Goal: Communication & Community: Connect with others

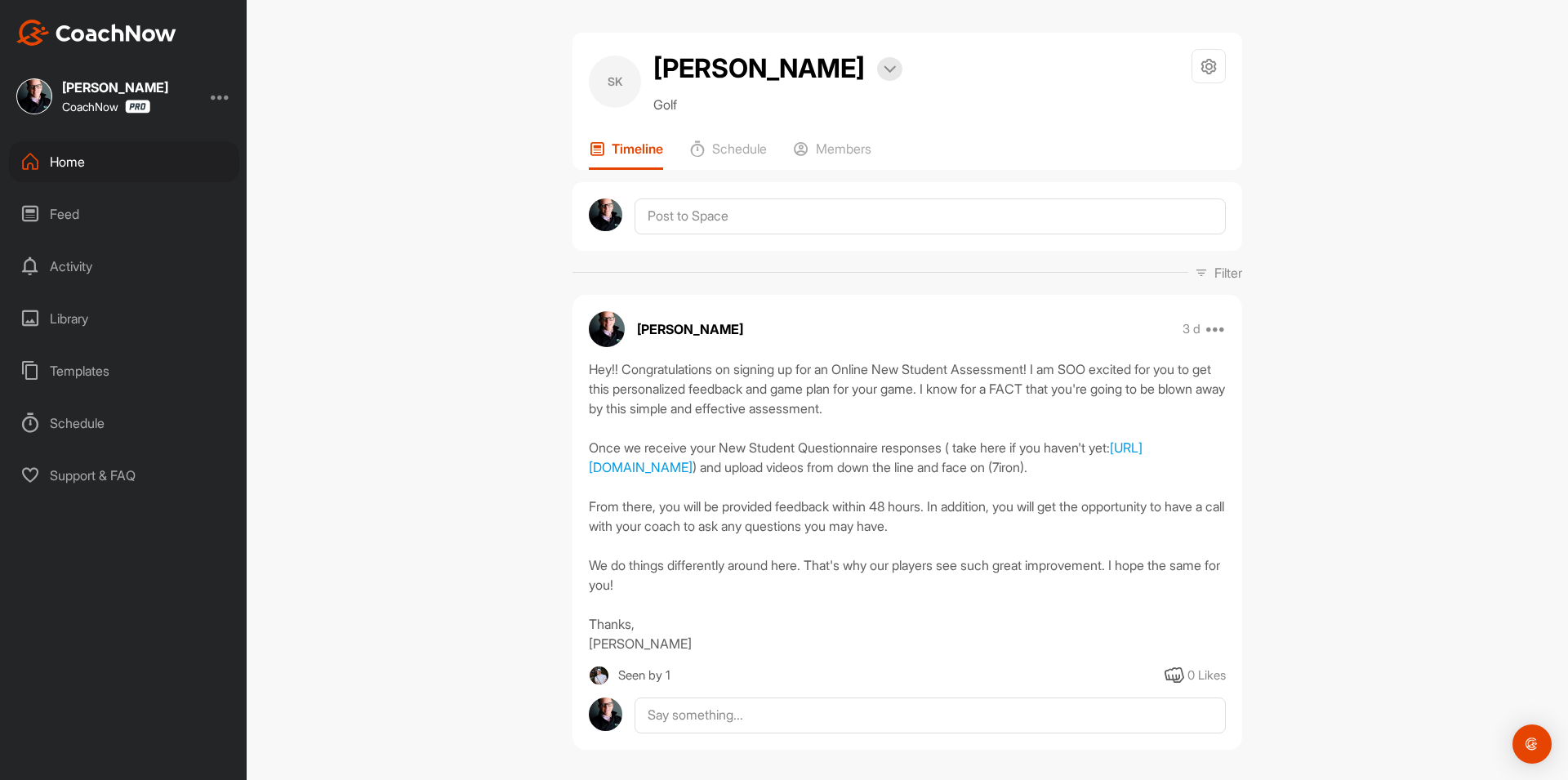
click at [119, 156] on div "Home" at bounding box center [124, 162] width 230 height 41
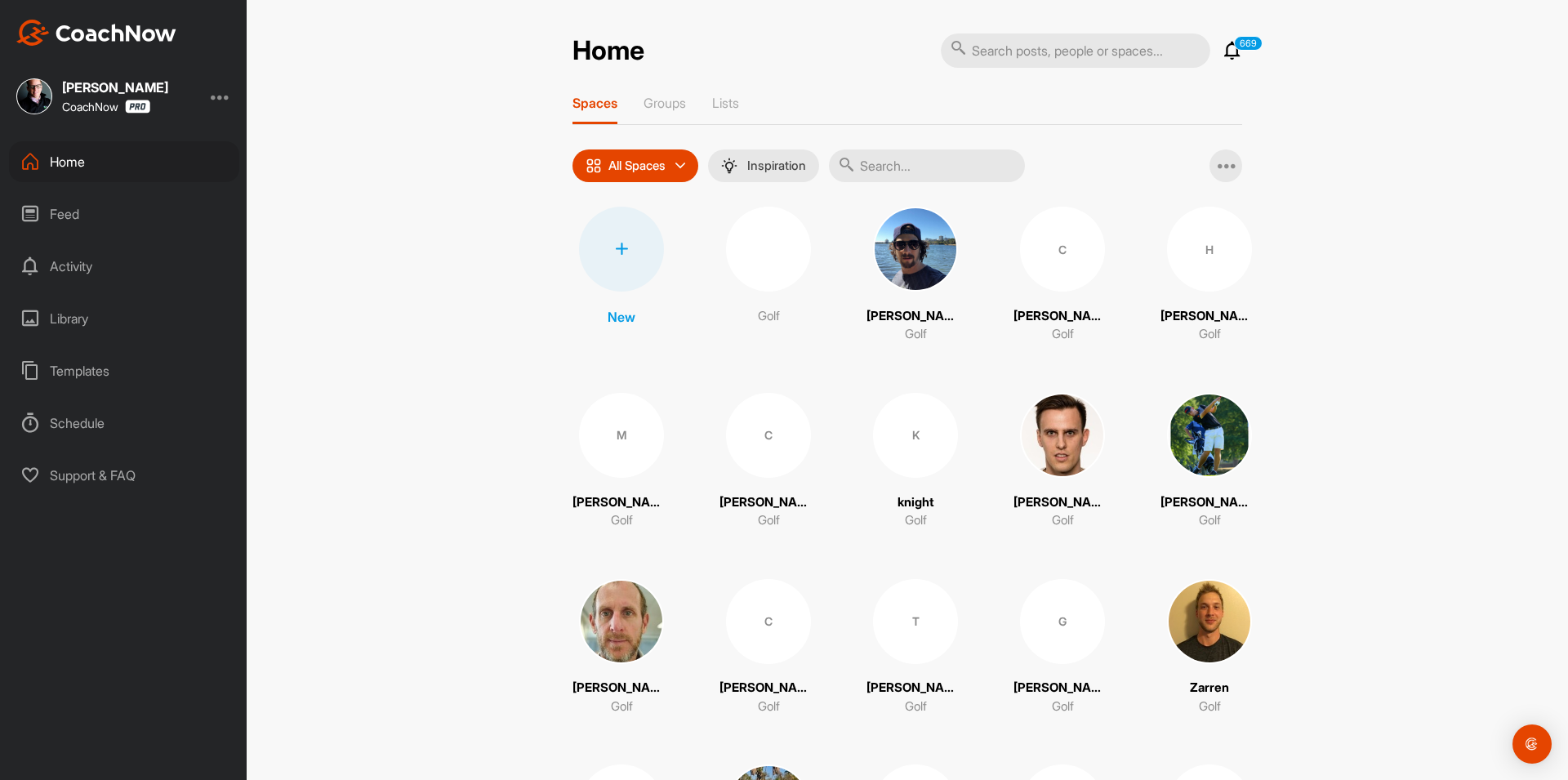
click at [633, 255] on div at bounding box center [621, 248] width 85 height 85
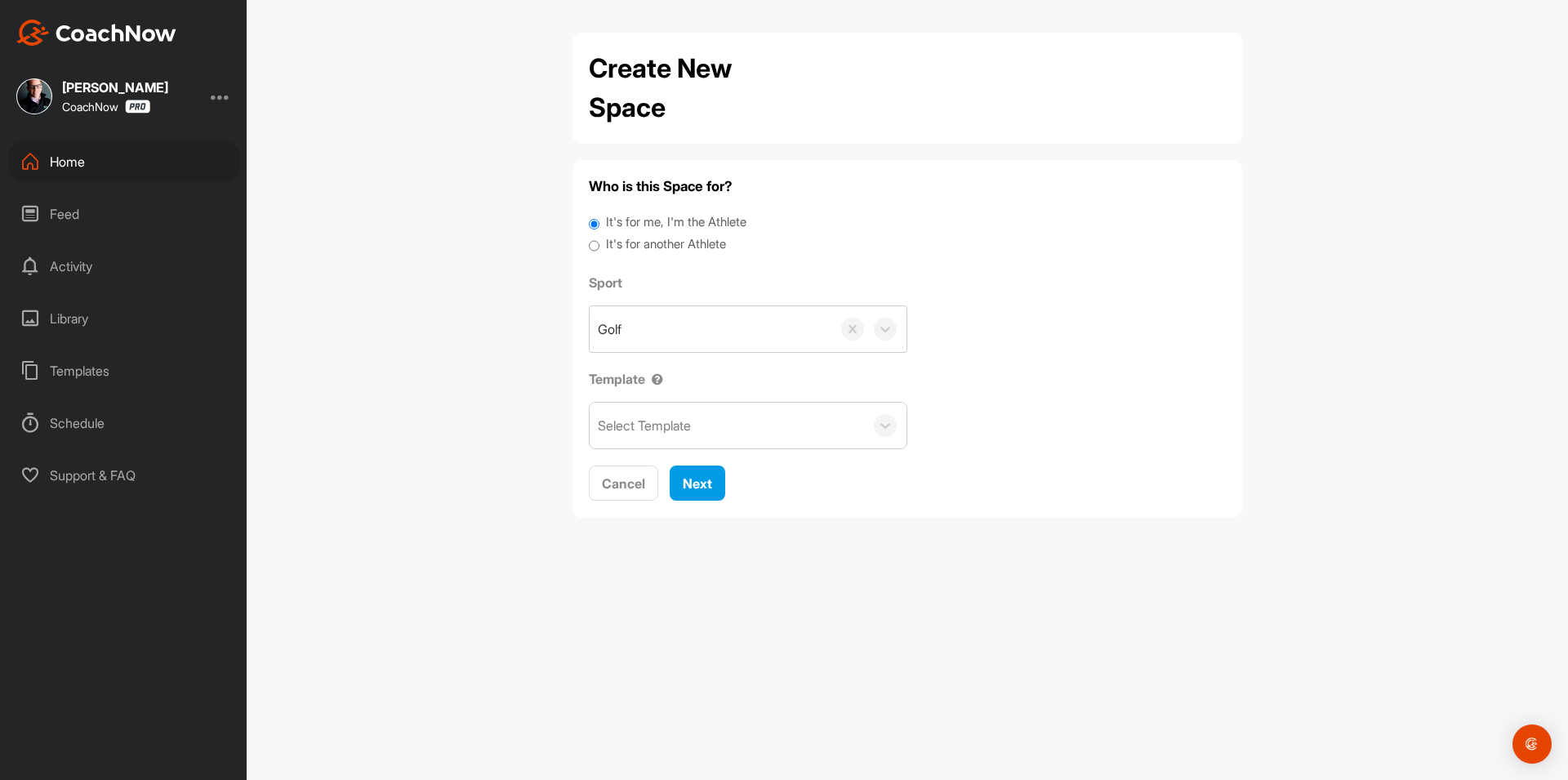
click at [652, 241] on label "It's for another Athlete" at bounding box center [666, 244] width 120 height 19
click at [599, 241] on input "It's for another Athlete" at bounding box center [594, 246] width 11 height 22
radio input "true"
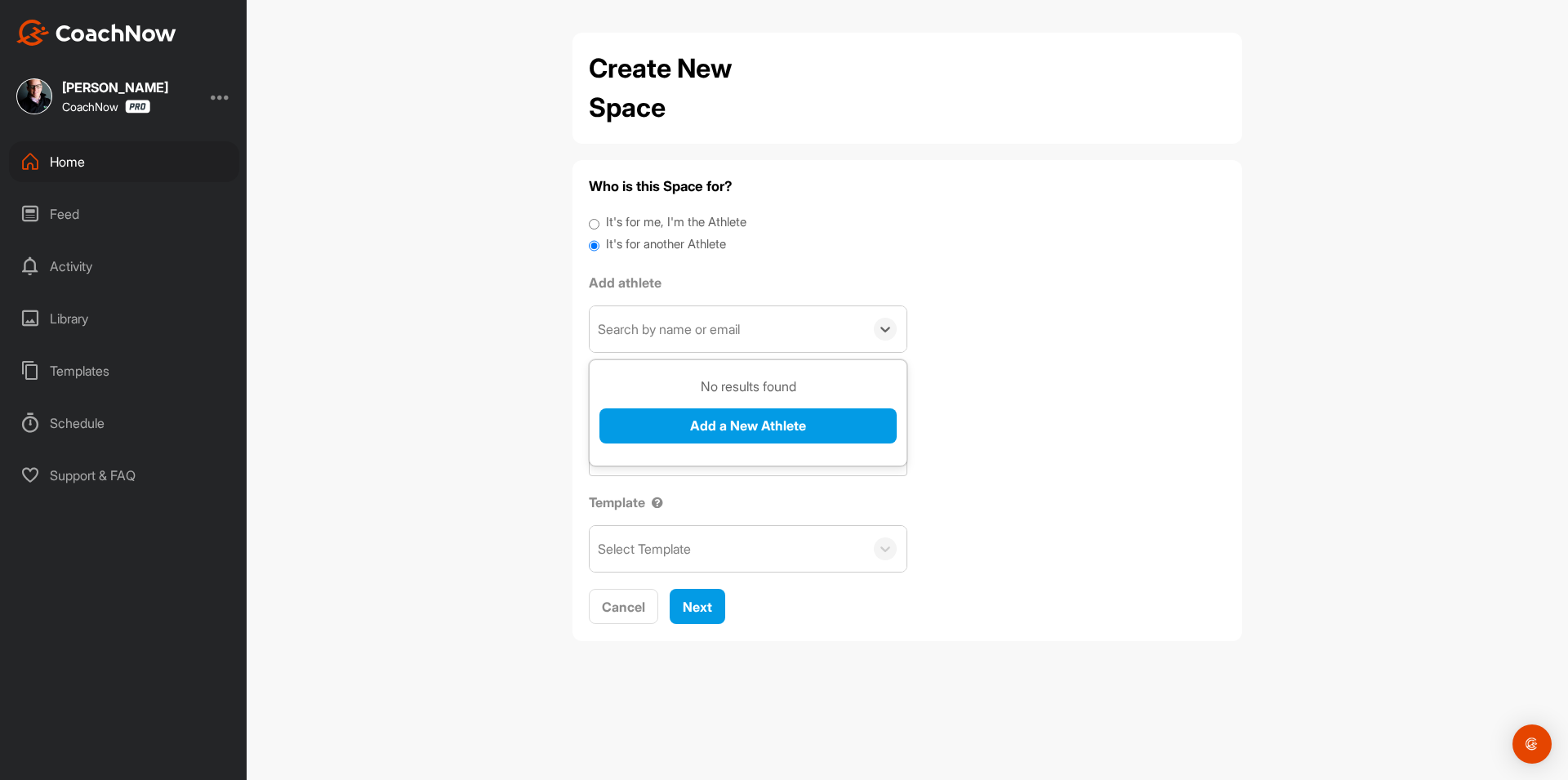
click at [674, 340] on div "Search by name or email" at bounding box center [726, 329] width 274 height 46
paste input "[EMAIL_ADDRESS][DOMAIN_NAME]"
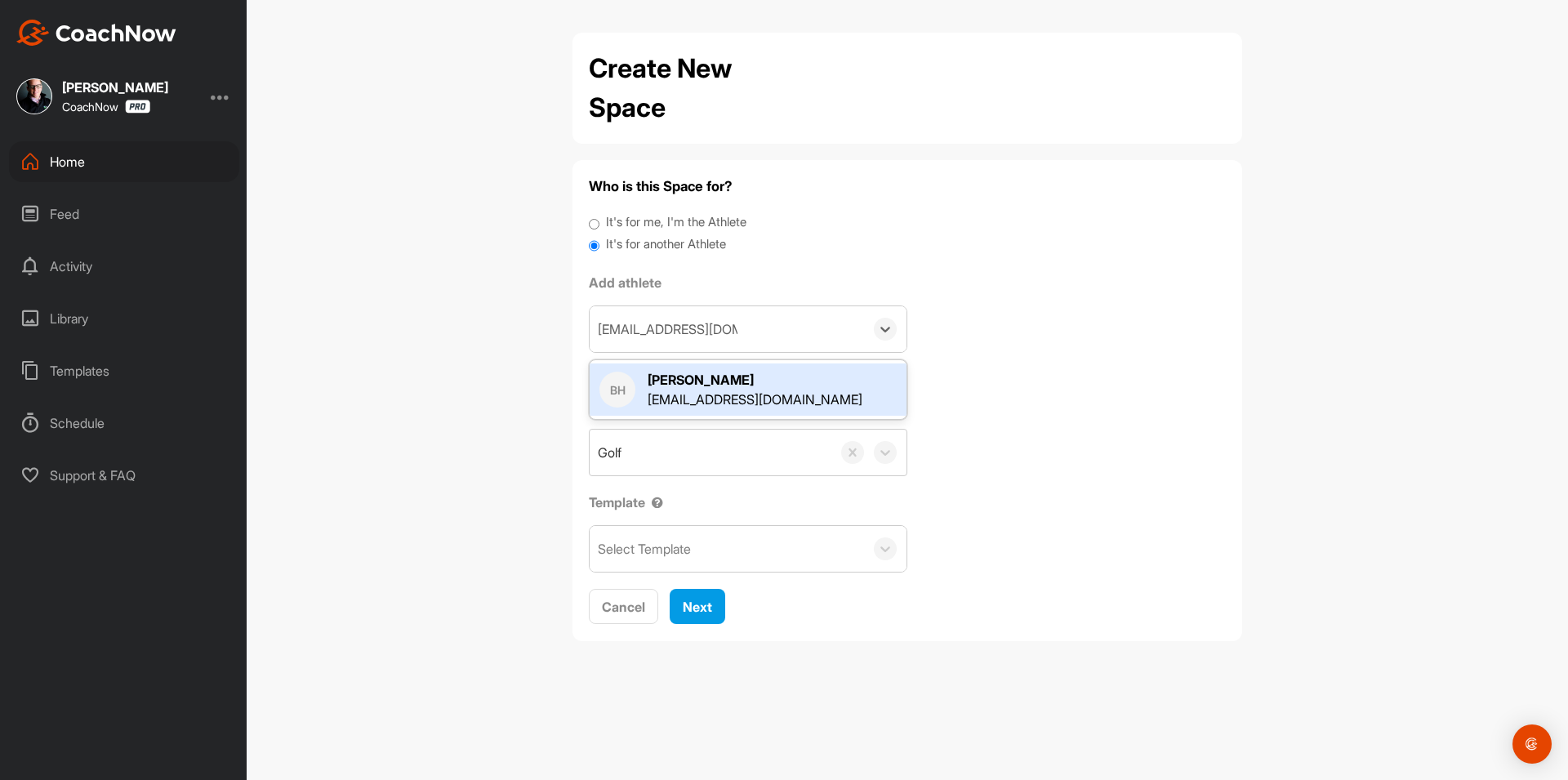
type input "[EMAIL_ADDRESS][DOMAIN_NAME]"
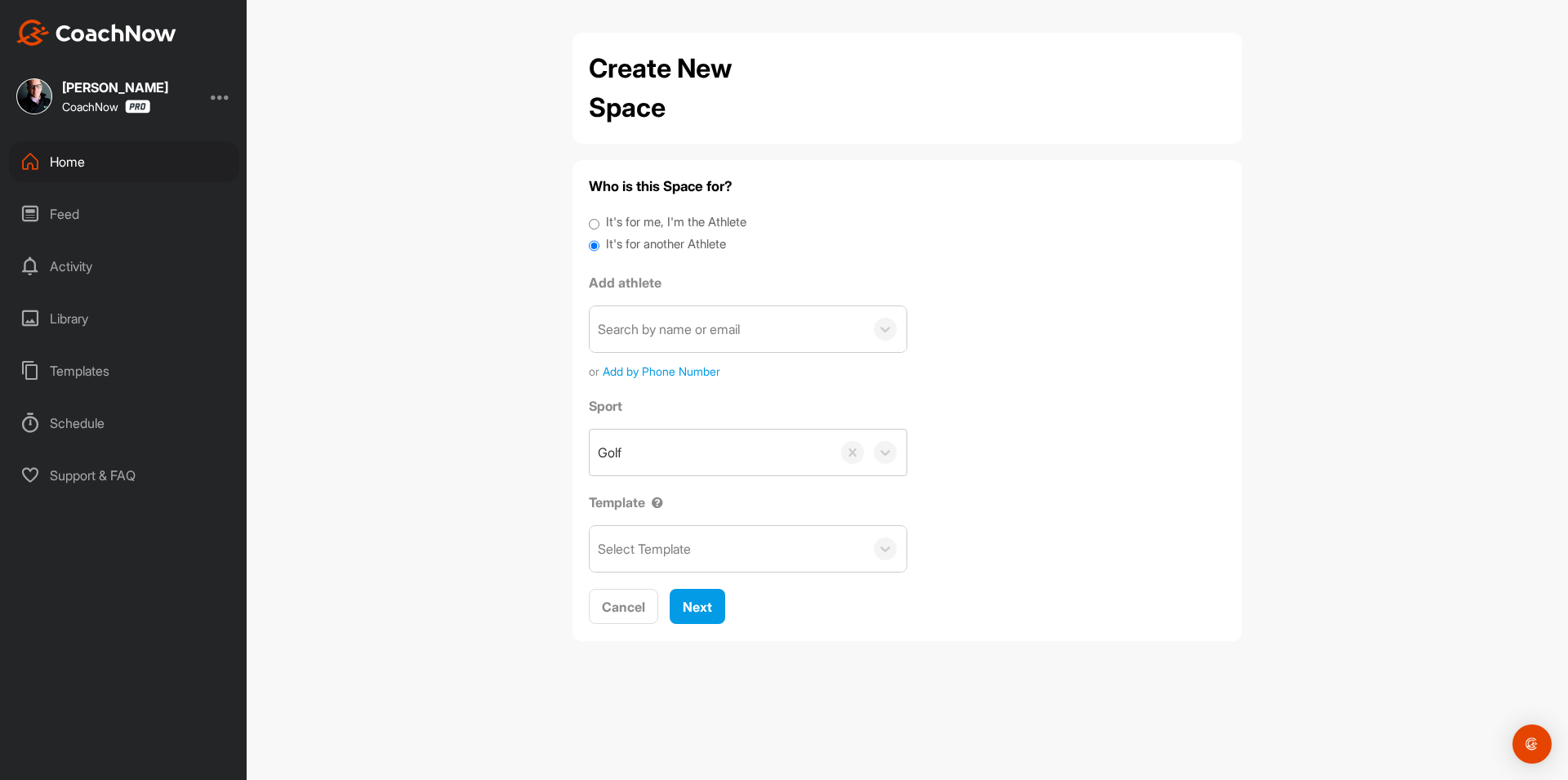
click at [446, 378] on div "Create New Space Who is this Space for? It's for me, I'm the Athlete It's for a…" at bounding box center [907, 390] width 1321 height 780
click at [111, 156] on div "Home" at bounding box center [124, 162] width 230 height 41
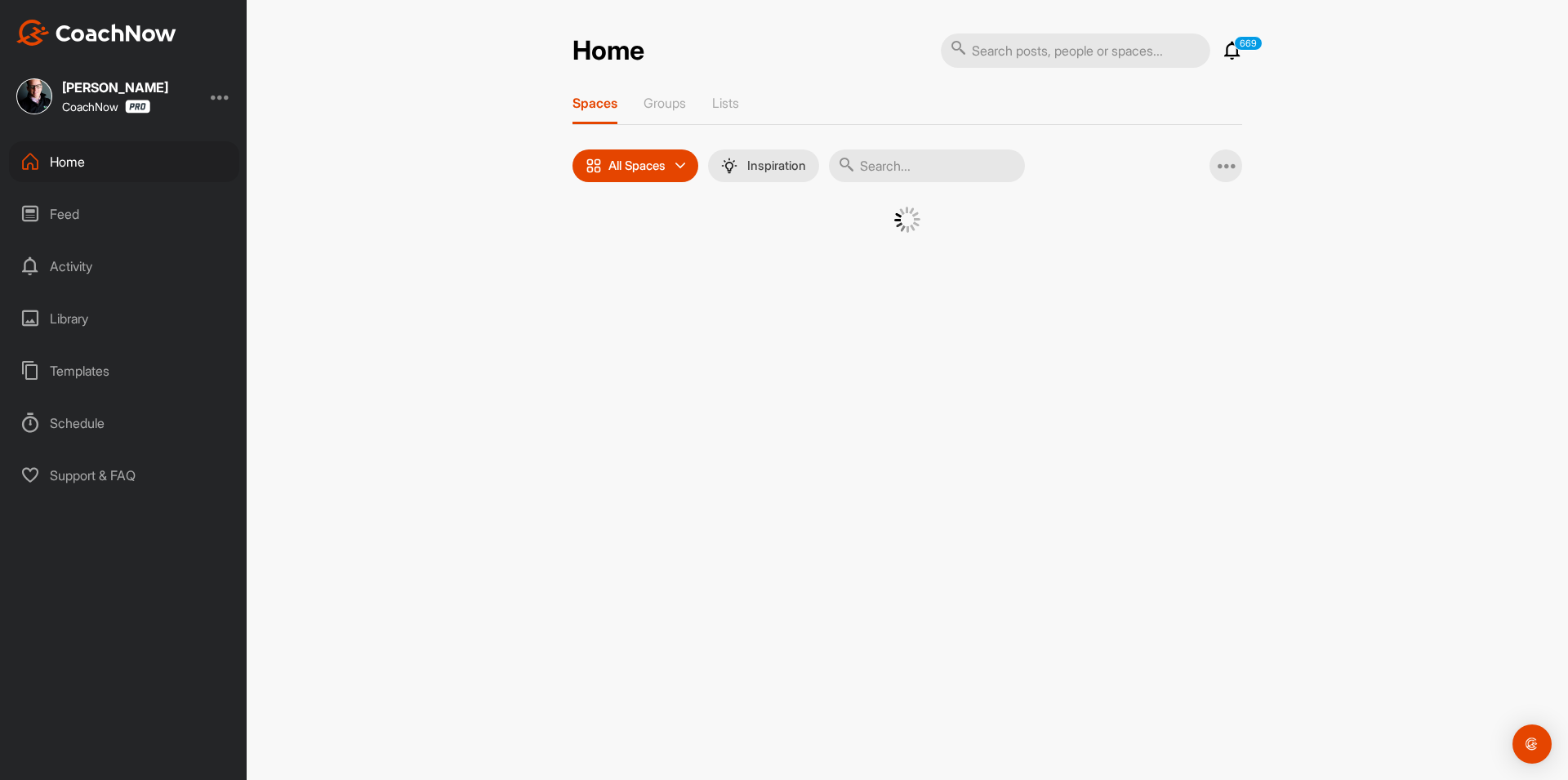
click at [886, 165] on input "text" at bounding box center [926, 166] width 196 height 33
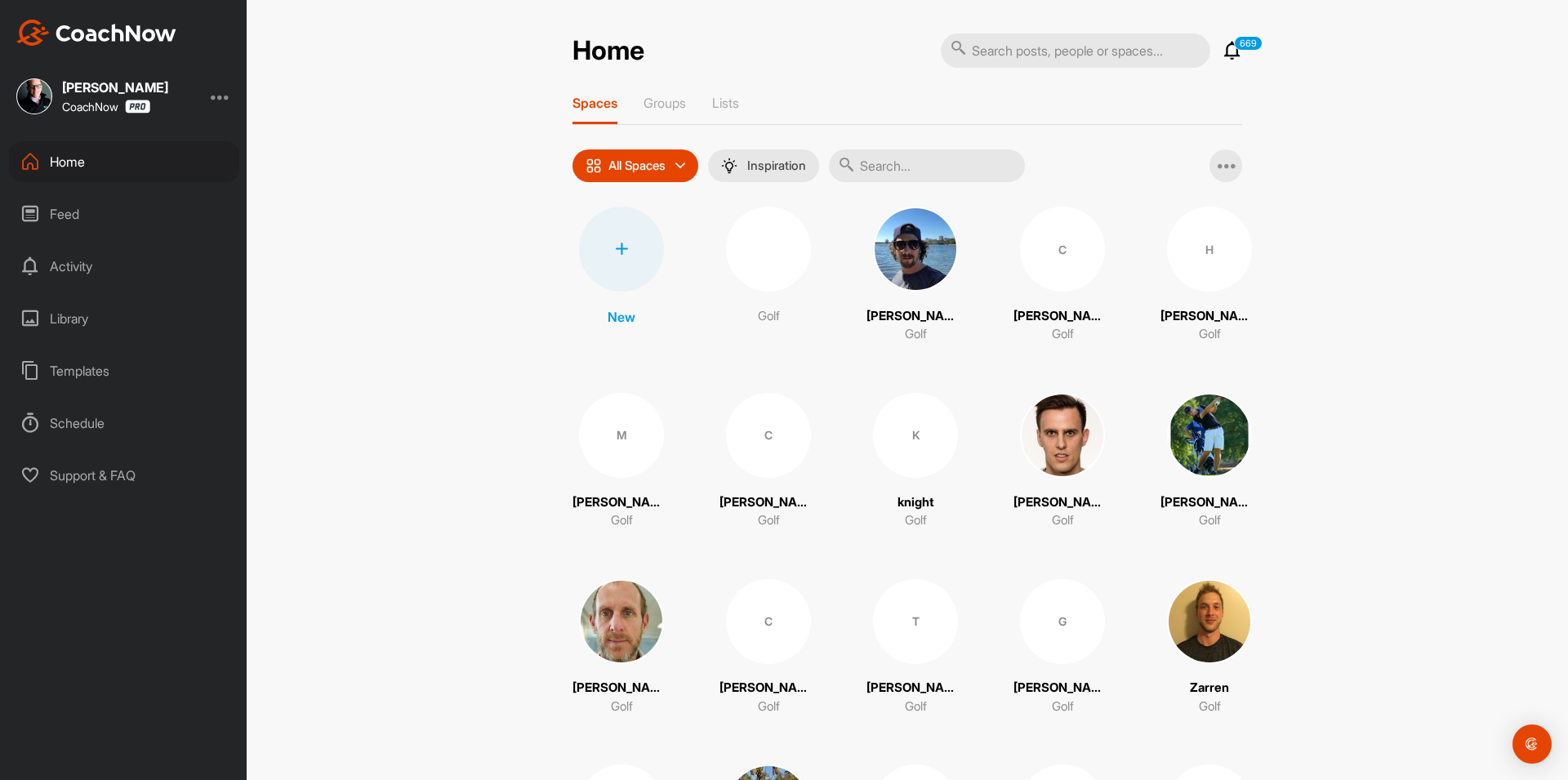
paste input "[EMAIL_ADDRESS][DOMAIN_NAME]"
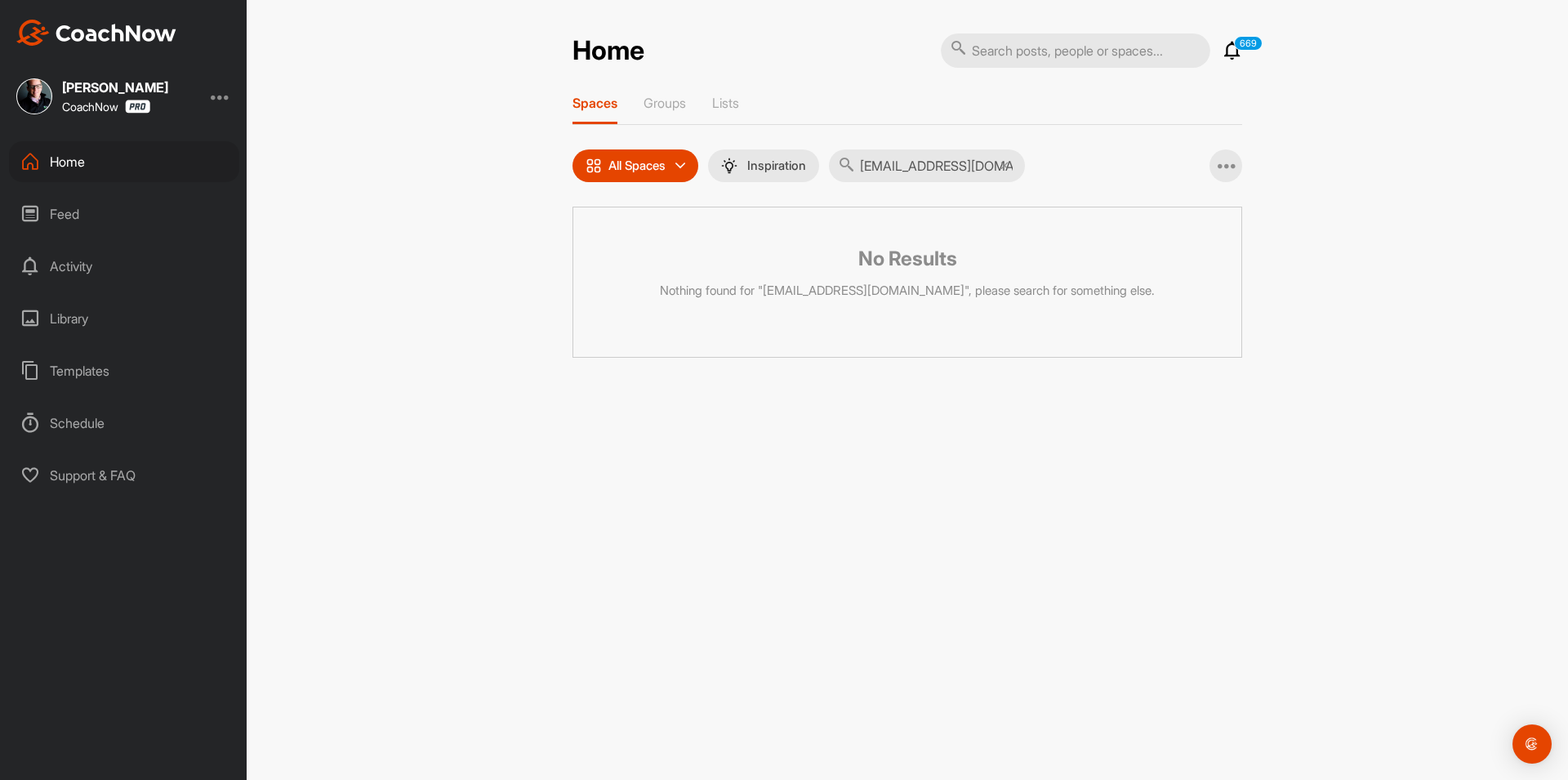
type input "[EMAIL_ADDRESS][DOMAIN_NAME]"
click at [1009, 164] on icon at bounding box center [1004, 166] width 8 height 8
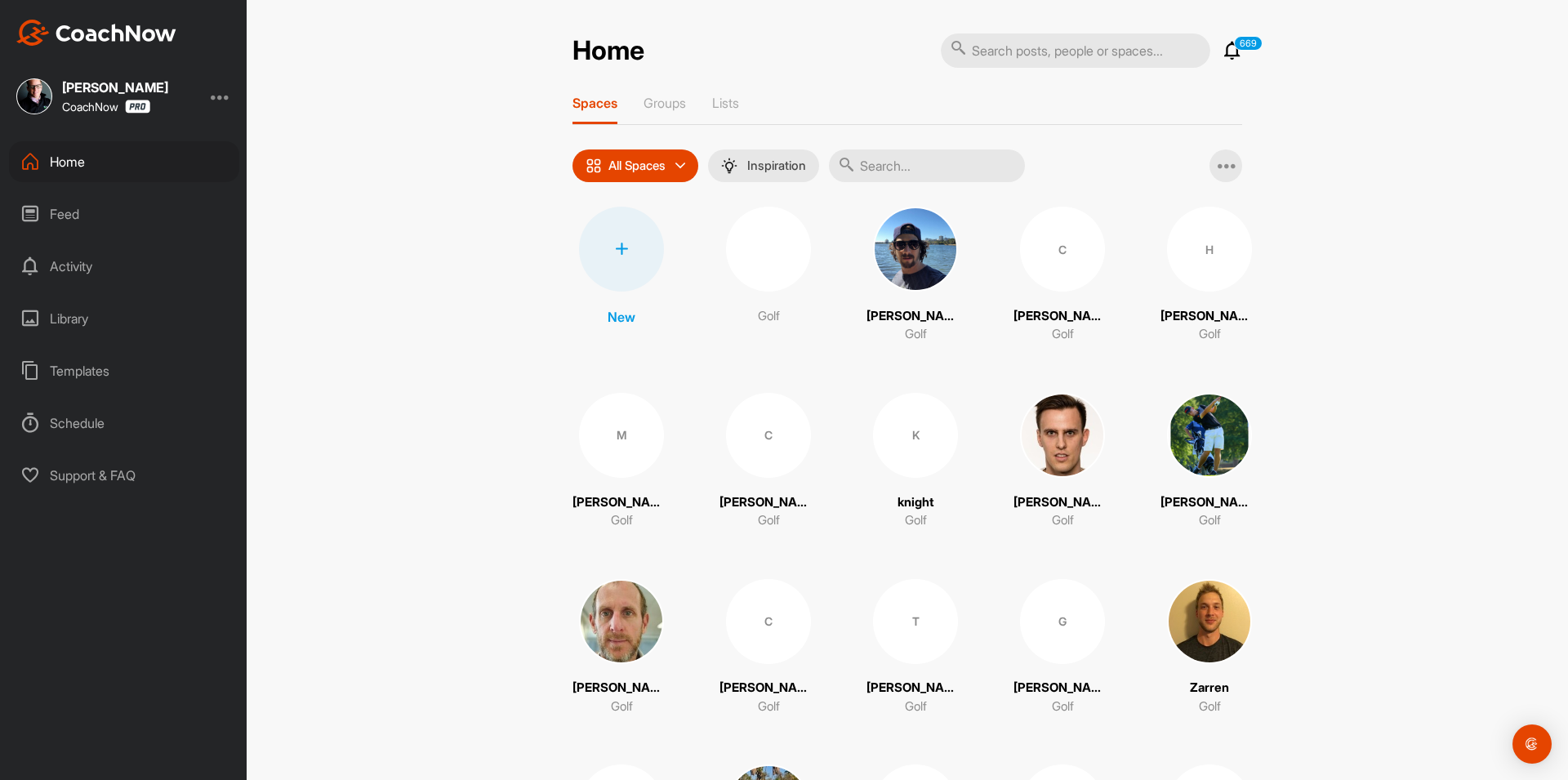
click at [888, 167] on input "text" at bounding box center [926, 166] width 196 height 33
paste input "[PERSON_NAME]"
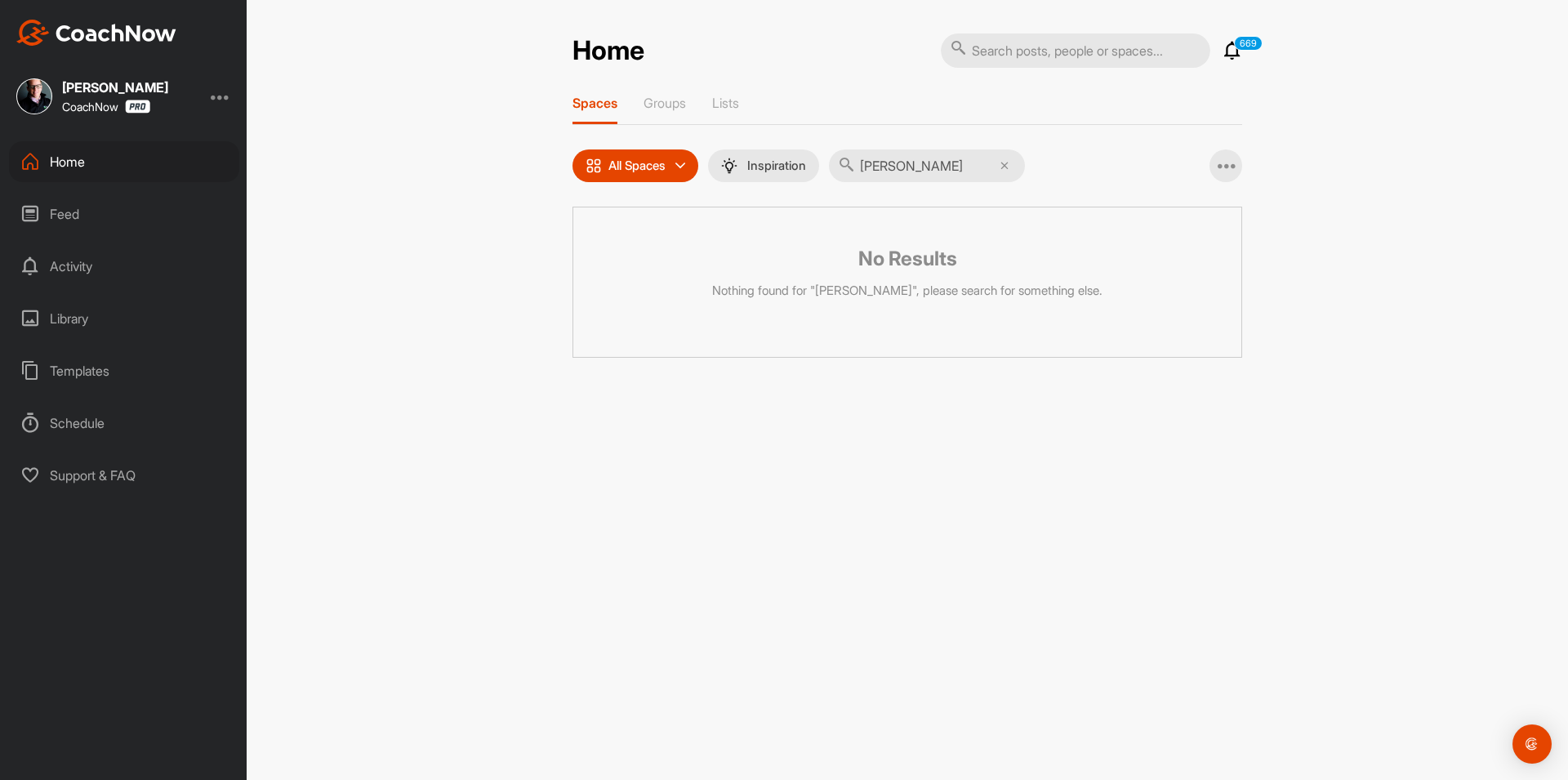
click at [909, 164] on input "[PERSON_NAME]" at bounding box center [926, 166] width 196 height 33
type input "[PERSON_NAME]"
click at [750, 268] on div "BH" at bounding box center [754, 248] width 85 height 85
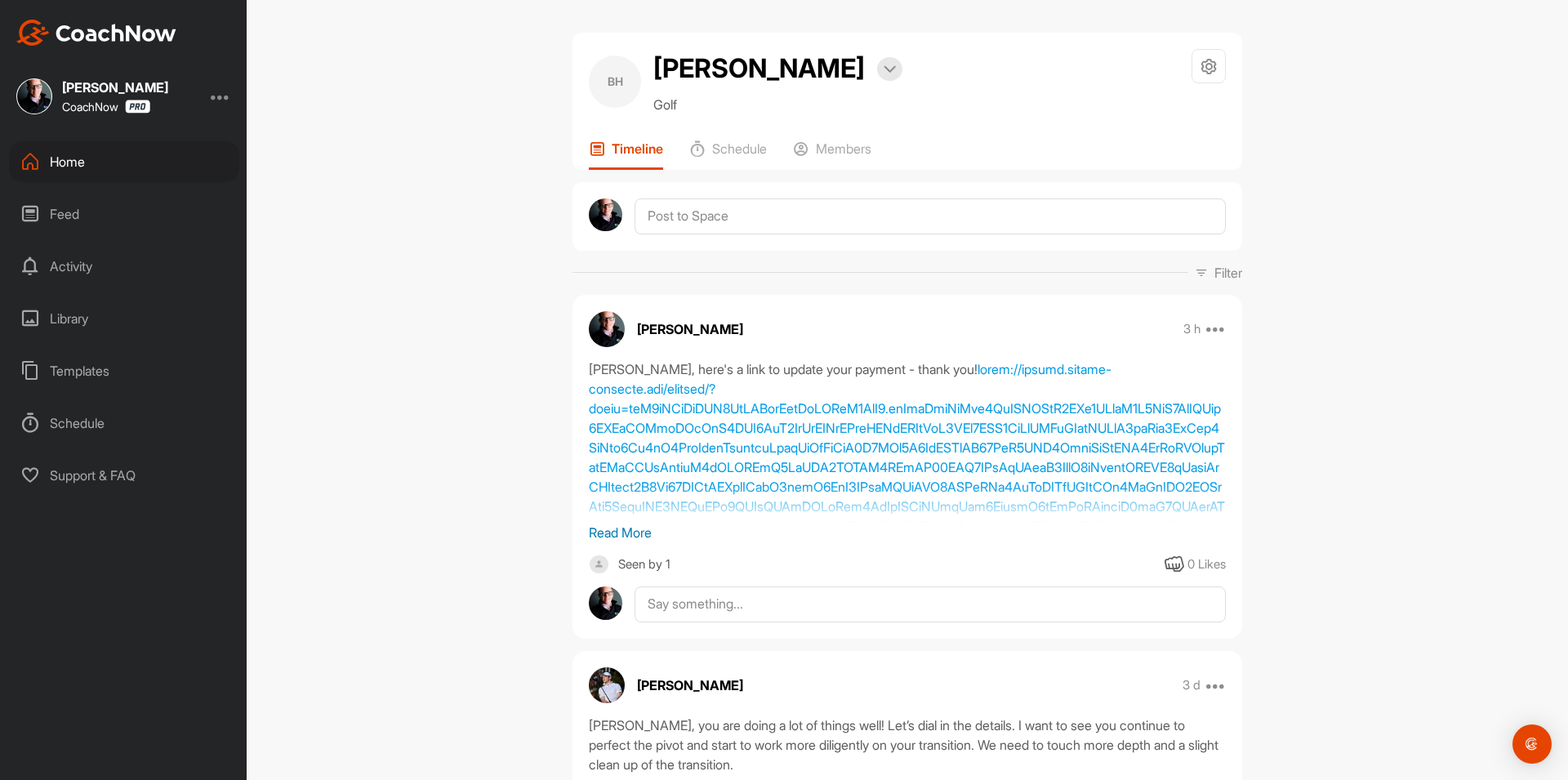
click at [597, 531] on p "Read More" at bounding box center [907, 532] width 637 height 20
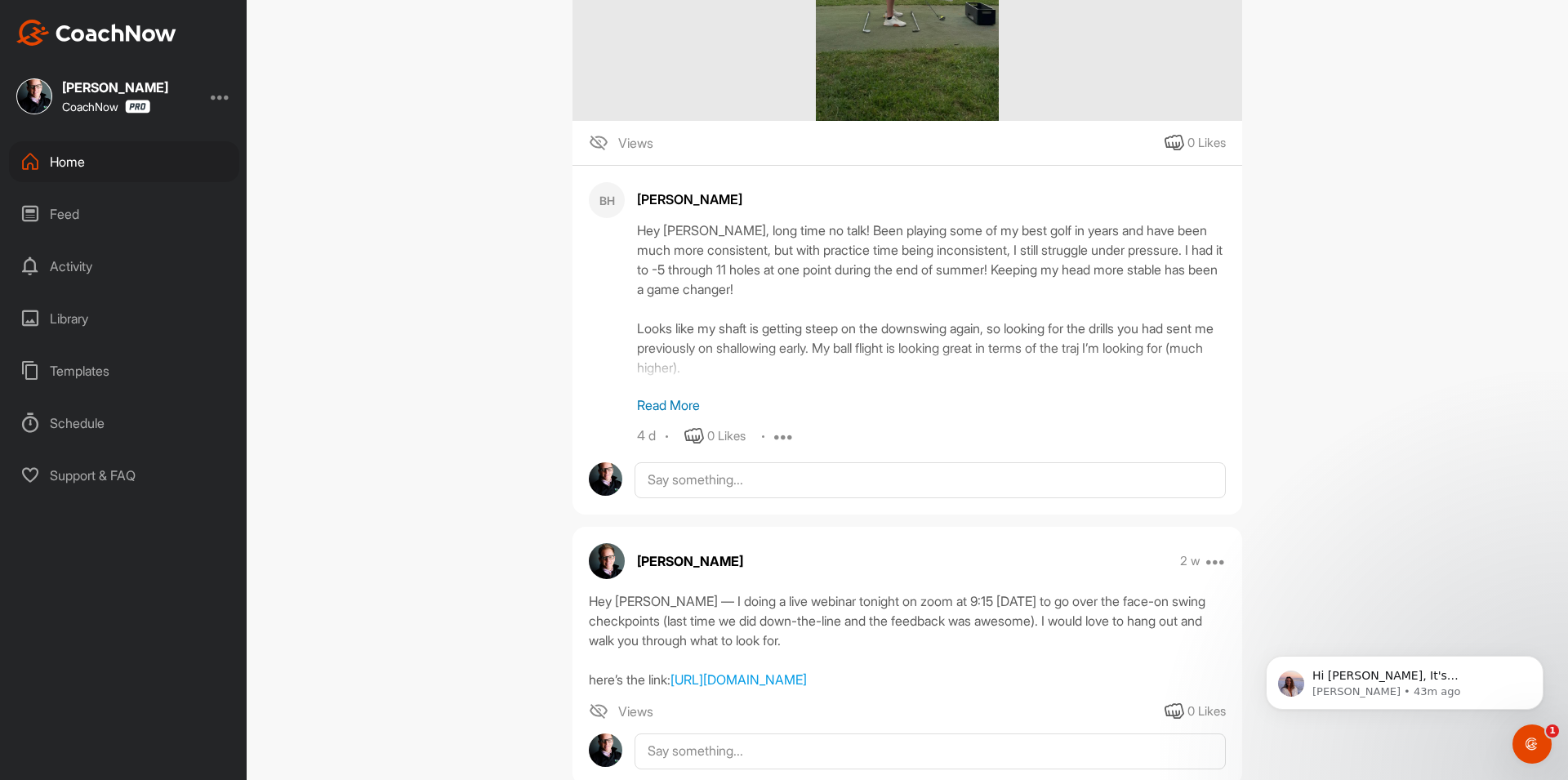
click at [109, 168] on div "Home" at bounding box center [124, 162] width 230 height 41
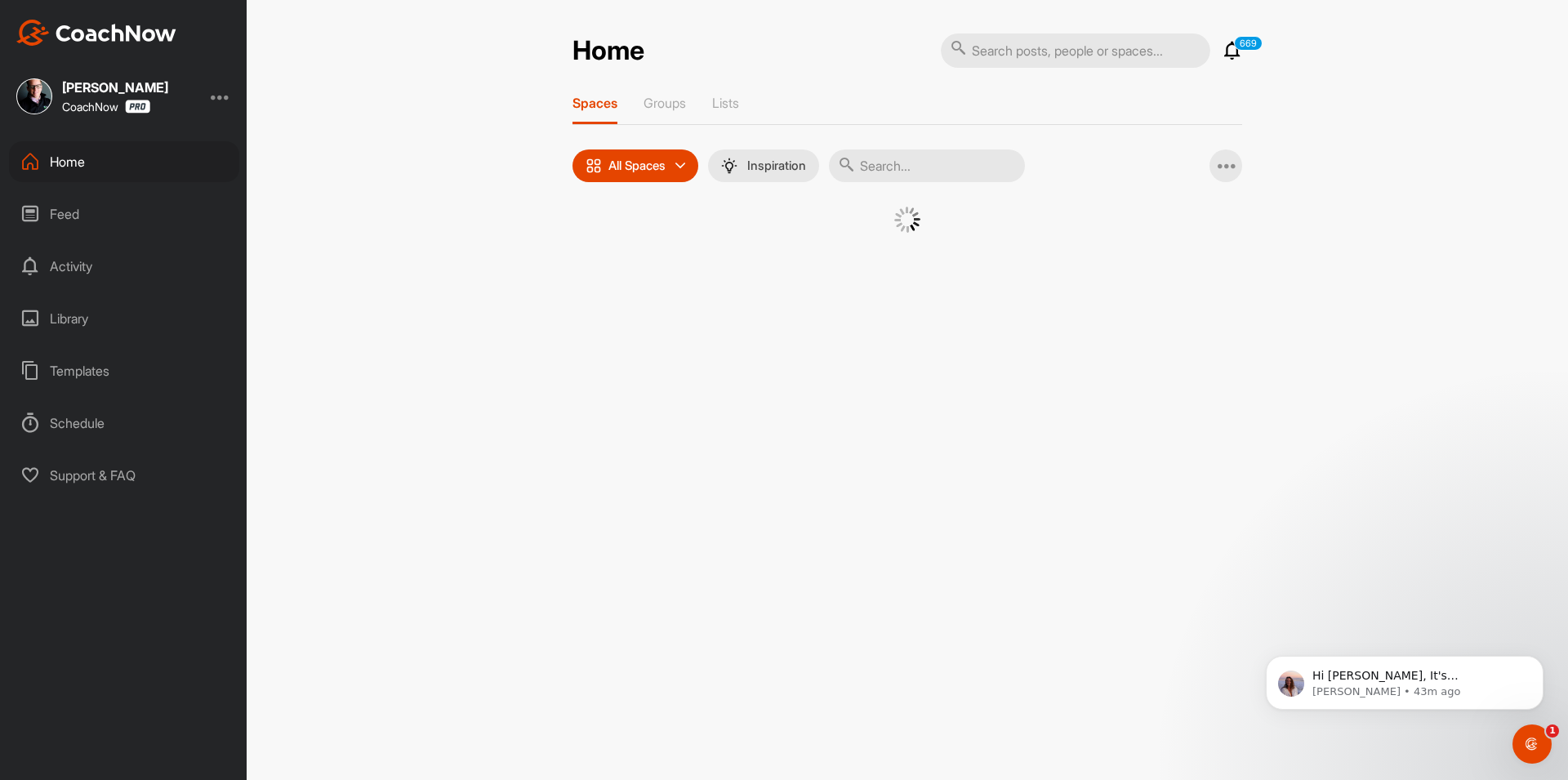
click at [903, 171] on input "text" at bounding box center [926, 166] width 196 height 33
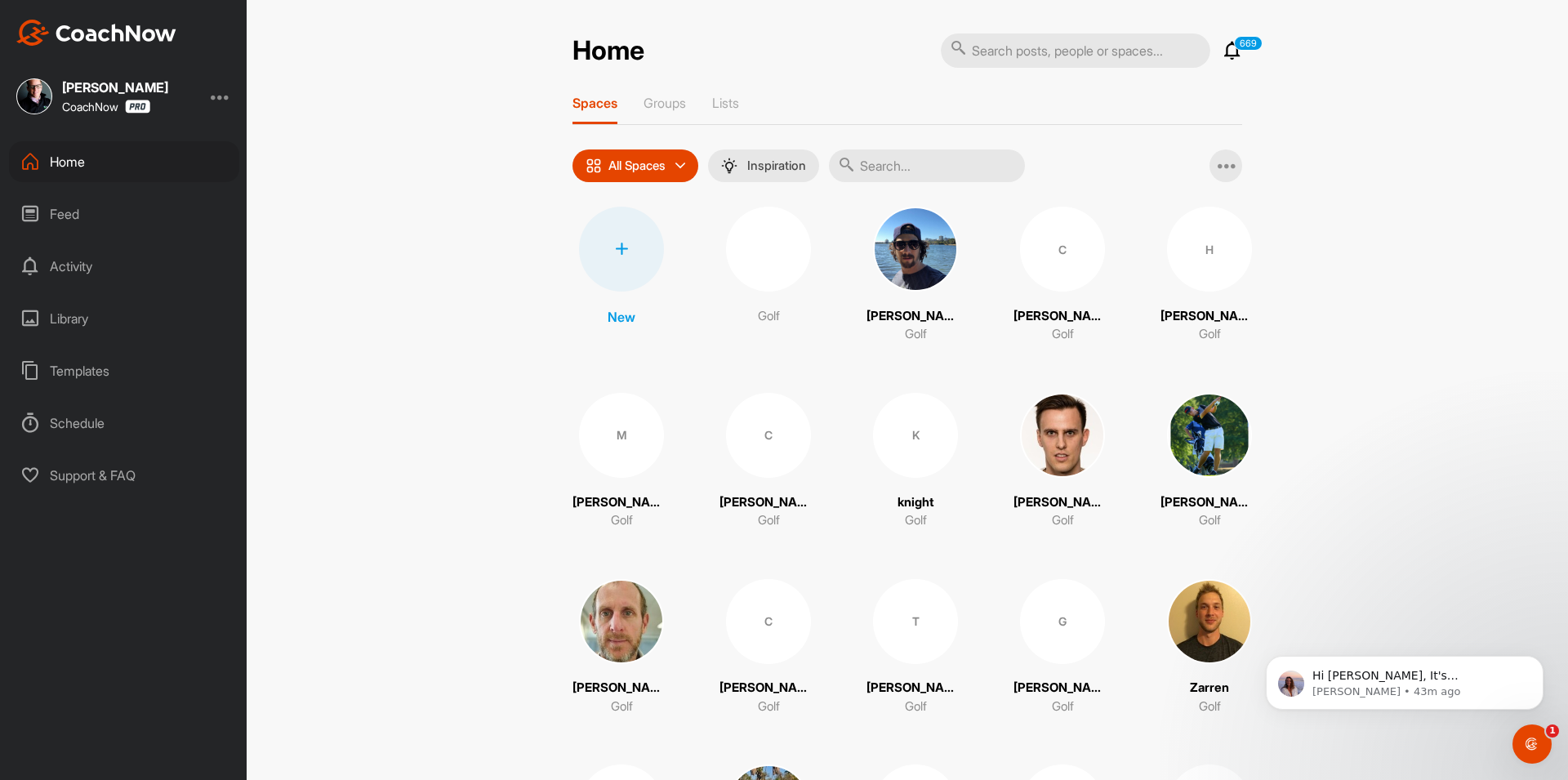
paste input "[PERSON_NAME]"
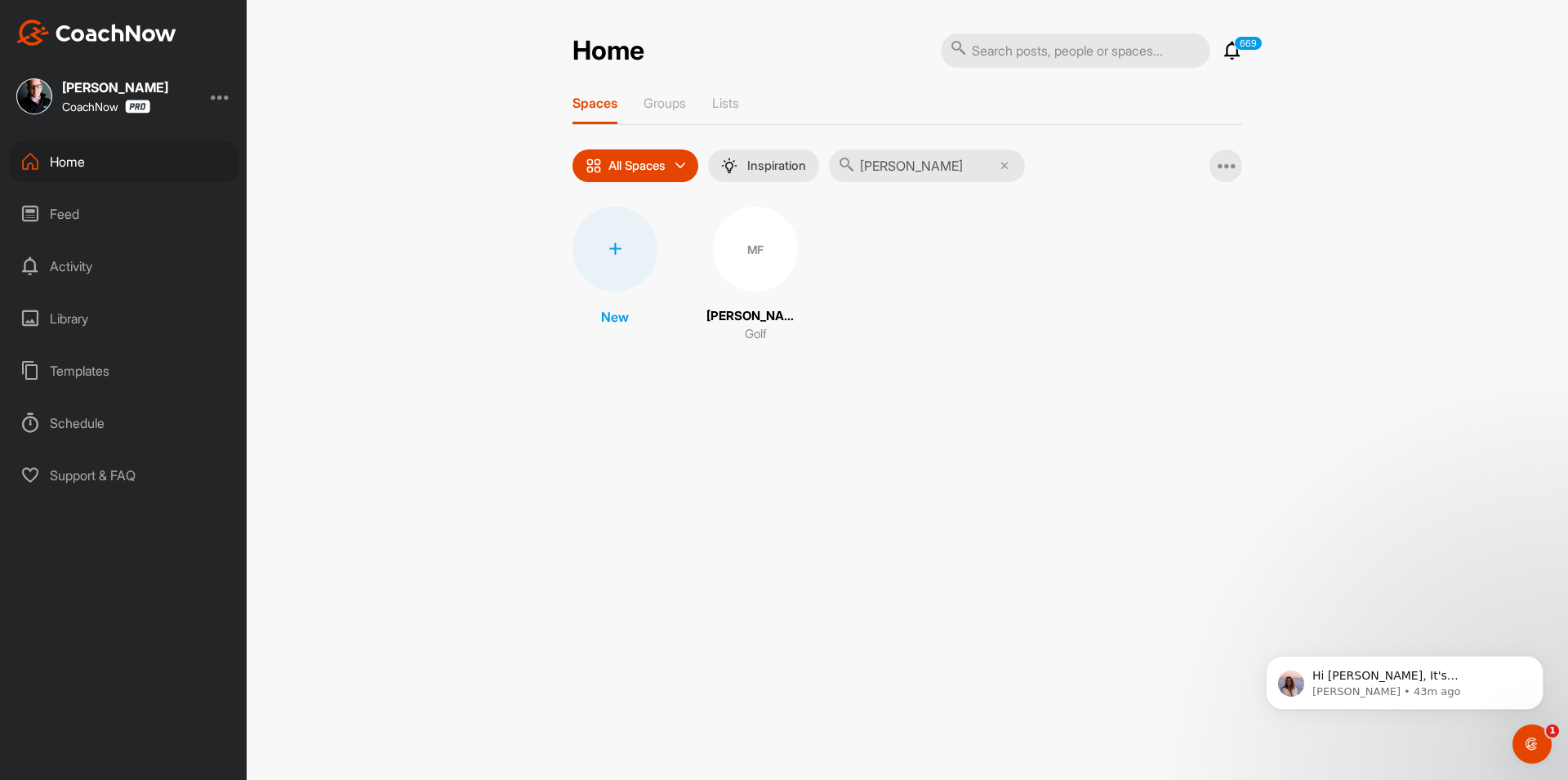
type input "[PERSON_NAME]"
click at [758, 259] on div "MF" at bounding box center [754, 248] width 85 height 85
